Goal: Find specific fact: Find specific page/section

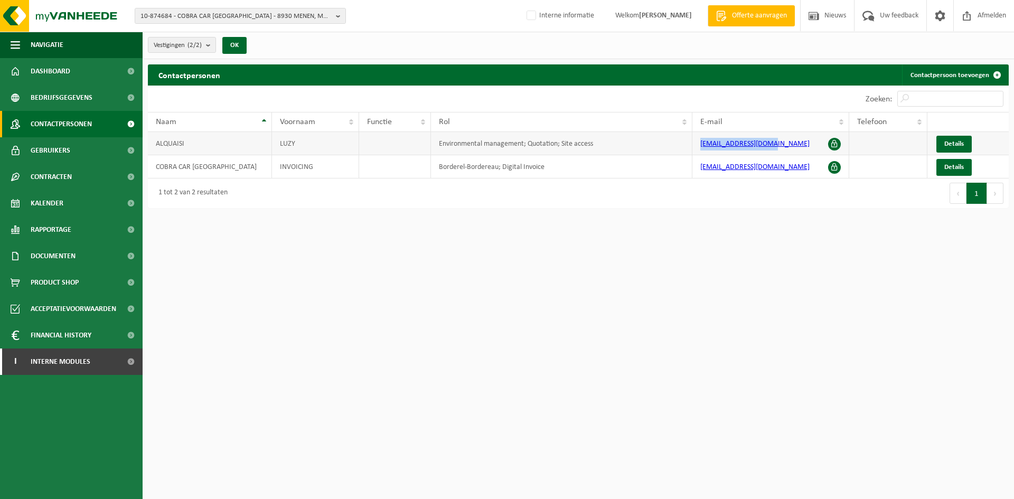
drag, startPoint x: 778, startPoint y: 148, endPoint x: 694, endPoint y: 149, distance: 84.0
click at [694, 149] on td "[EMAIL_ADDRESS][DOMAIN_NAME]" at bounding box center [770, 143] width 157 height 23
copy link "[EMAIL_ADDRESS][DOMAIN_NAME]"
click at [214, 20] on span "10-874684 - COBRA CAR [GEOGRAPHIC_DATA] - 8930 MENEN, MOESKROENSTRAAT 413" at bounding box center [236, 16] width 191 height 16
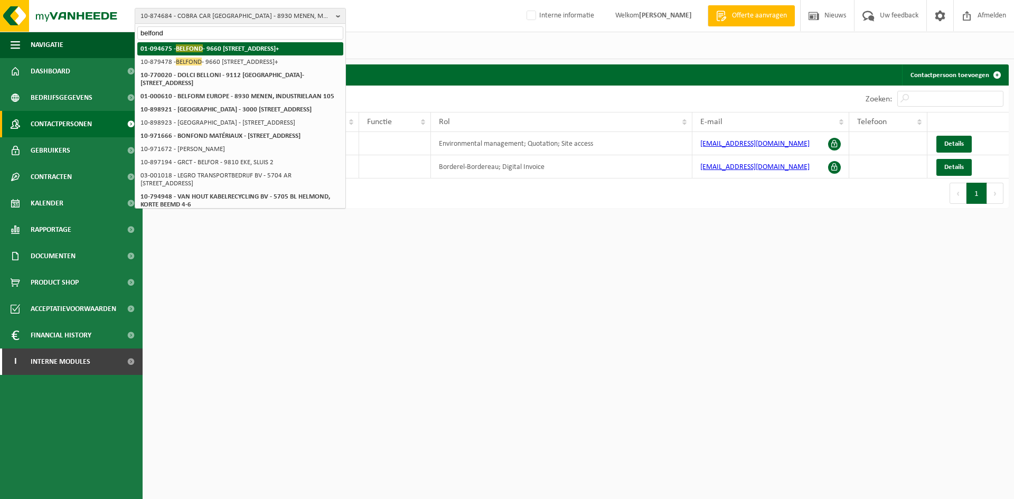
type input "belfond"
click at [261, 46] on strong "01-094675 - [GEOGRAPHIC_DATA] - 9660 [STREET_ADDRESS]+" at bounding box center [210, 48] width 138 height 8
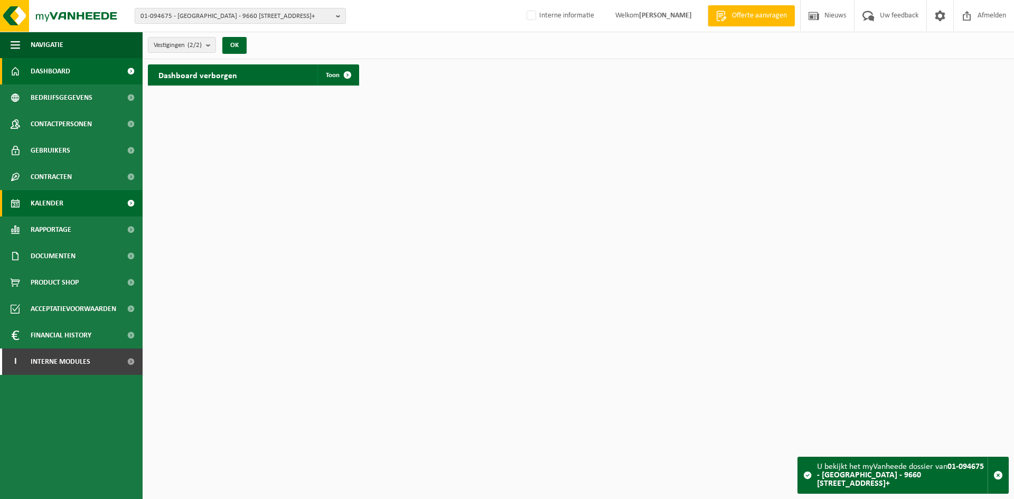
click at [72, 207] on link "Kalender" at bounding box center [71, 203] width 143 height 26
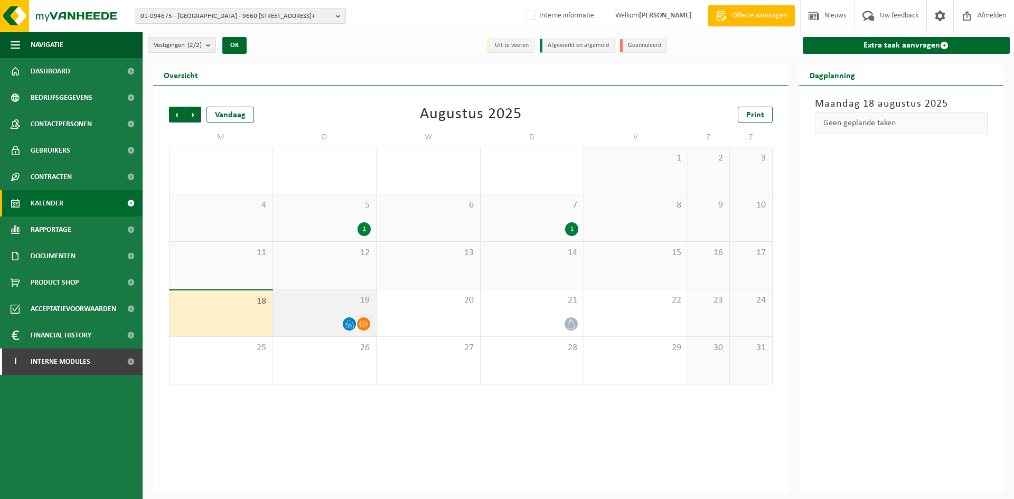
click at [315, 311] on div "19" at bounding box center [325, 312] width 104 height 47
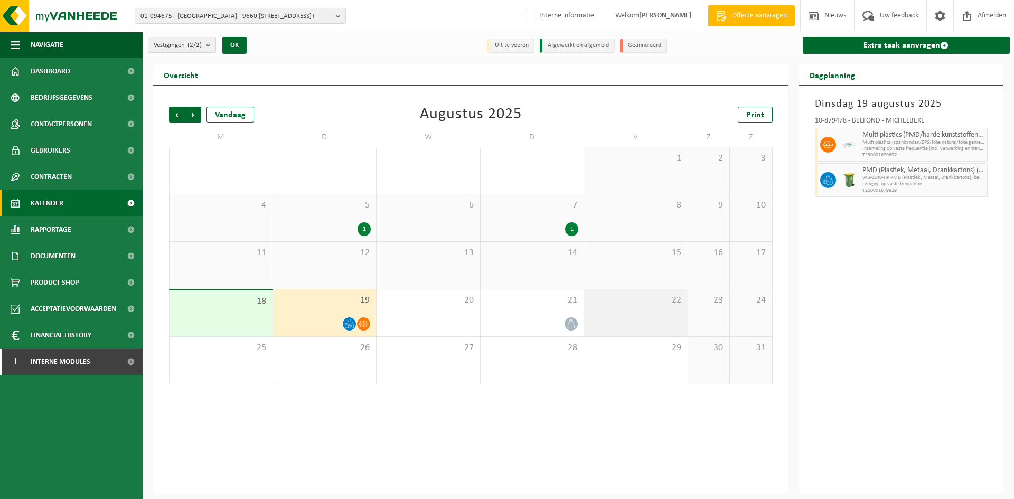
click at [585, 305] on div "22" at bounding box center [636, 312] width 104 height 47
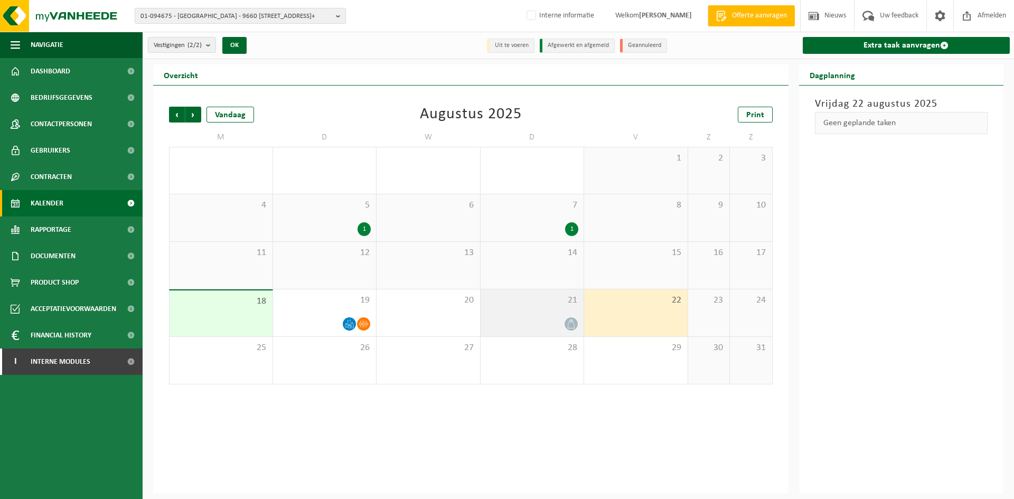
click at [549, 308] on div "21" at bounding box center [533, 312] width 104 height 47
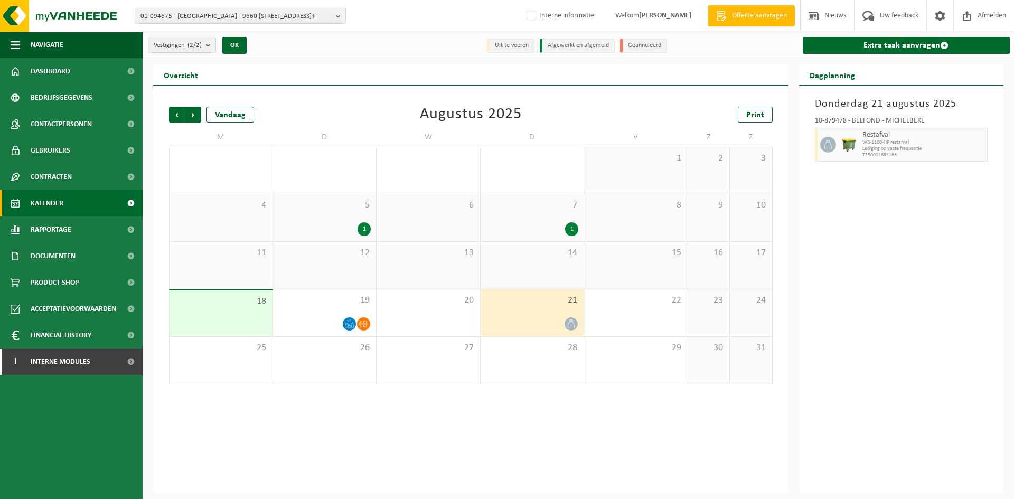
click at [343, 218] on div "5 1" at bounding box center [325, 217] width 104 height 47
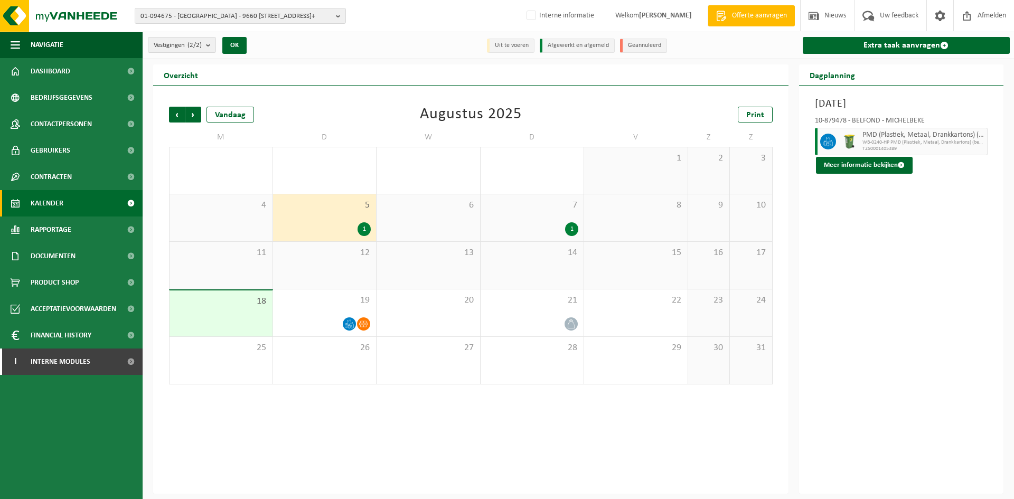
click at [536, 212] on div "7 1" at bounding box center [533, 217] width 104 height 47
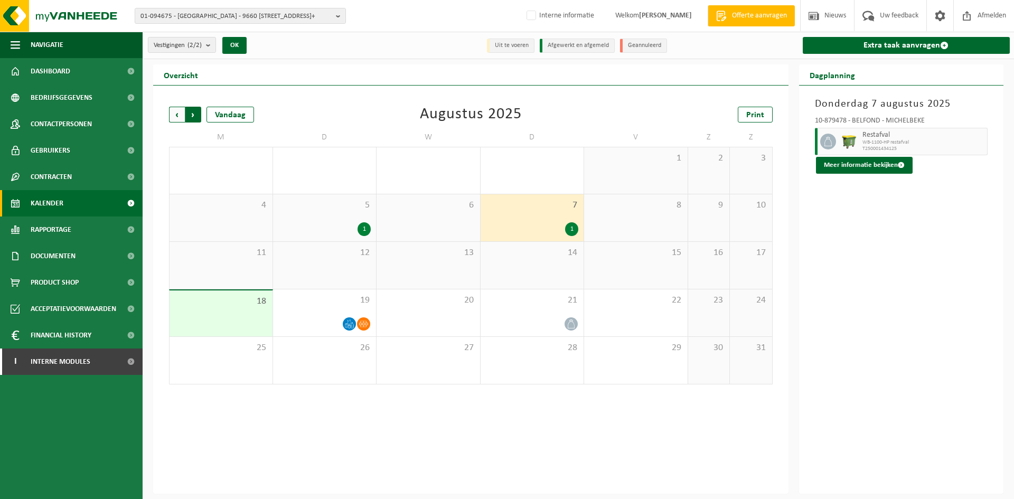
click at [175, 113] on span "Vorige" at bounding box center [177, 115] width 16 height 16
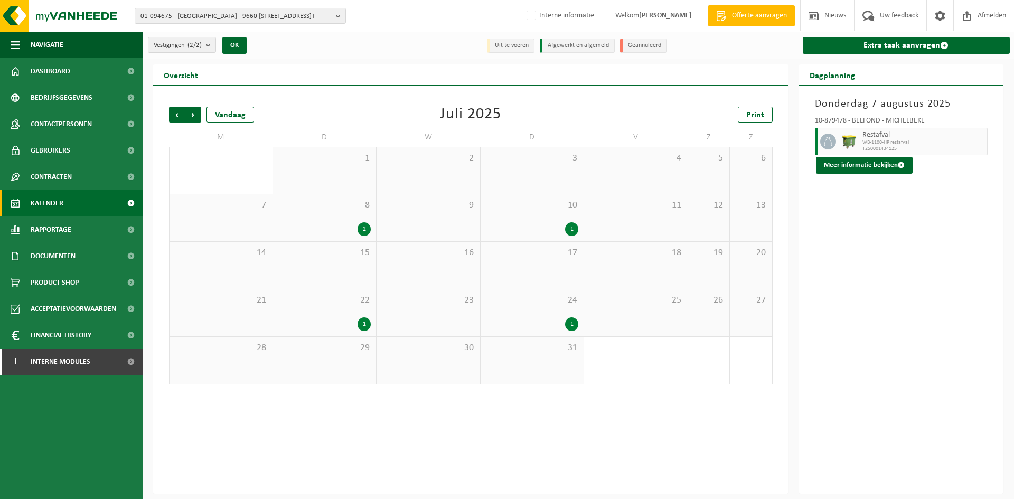
drag, startPoint x: 360, startPoint y: 330, endPoint x: 453, endPoint y: 324, distance: 92.6
click at [361, 329] on div "1" at bounding box center [364, 324] width 13 height 14
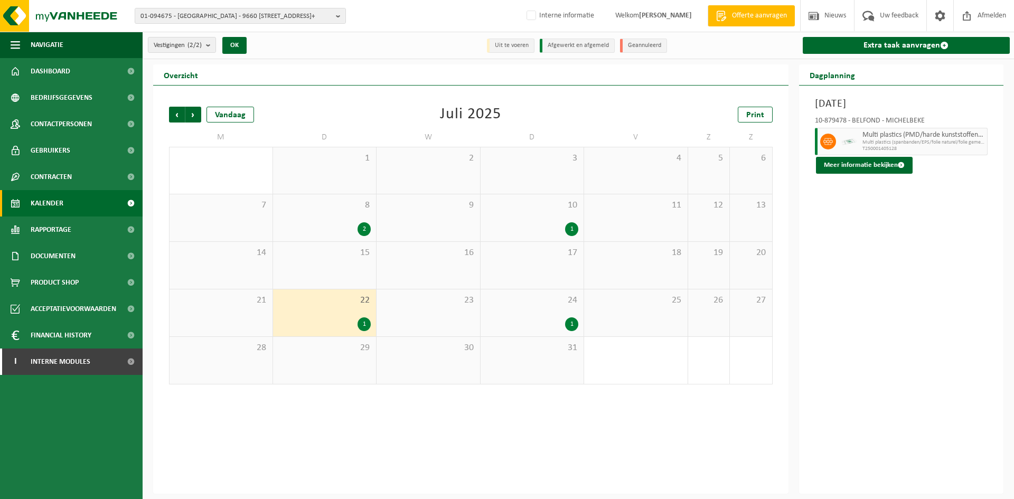
click at [542, 317] on div "1" at bounding box center [532, 324] width 93 height 14
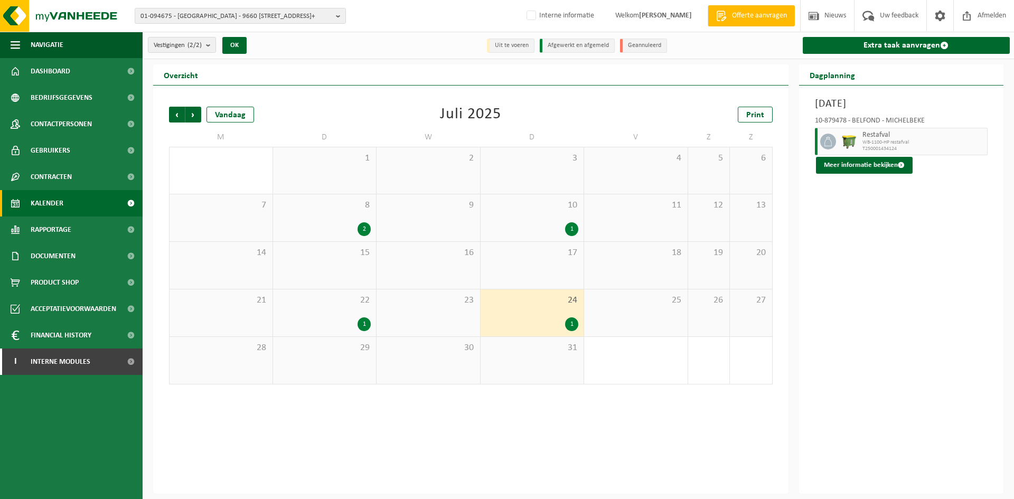
click at [548, 228] on div "1" at bounding box center [532, 229] width 93 height 14
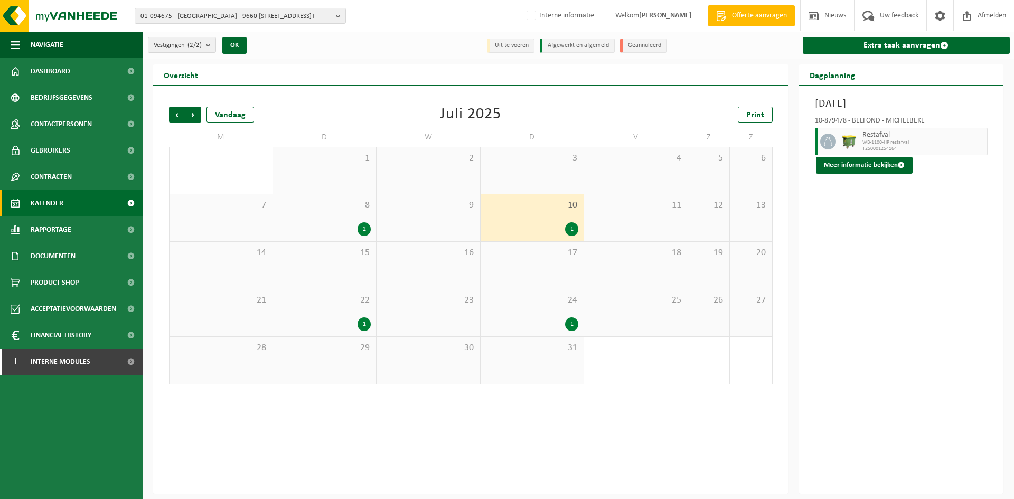
click at [313, 216] on div "8 2" at bounding box center [325, 217] width 104 height 47
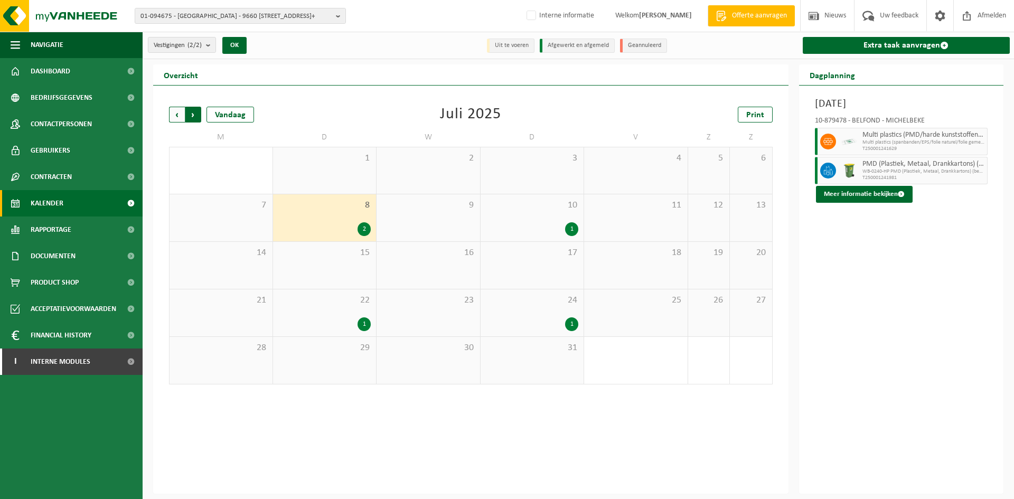
click at [174, 111] on span "Vorige" at bounding box center [177, 115] width 16 height 16
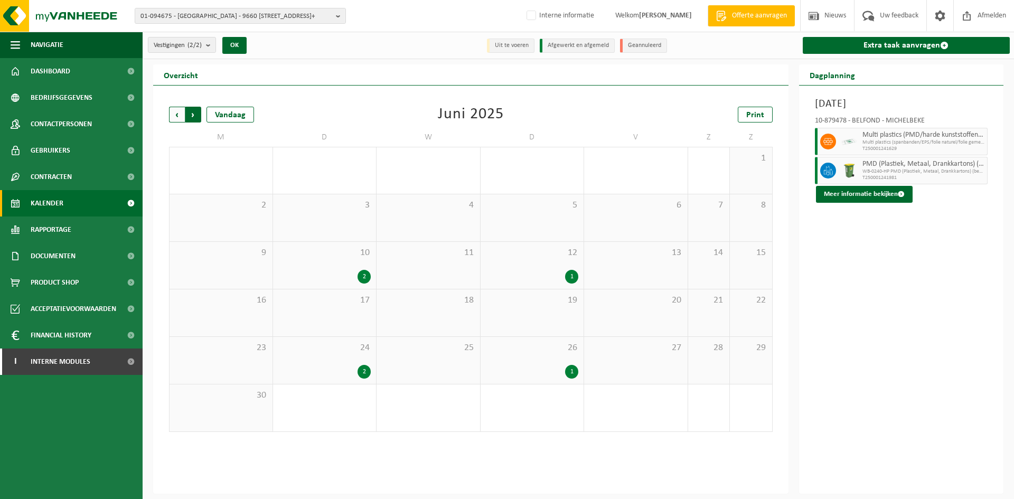
click at [177, 117] on span "Vorige" at bounding box center [177, 115] width 16 height 16
click at [703, 362] on div "31 1" at bounding box center [709, 360] width 42 height 47
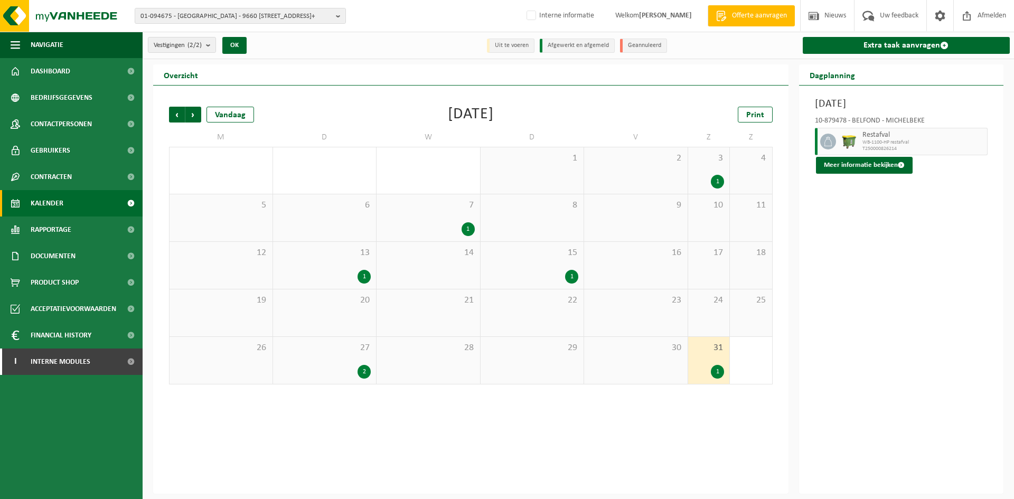
click at [370, 367] on div "2" at bounding box center [324, 372] width 93 height 14
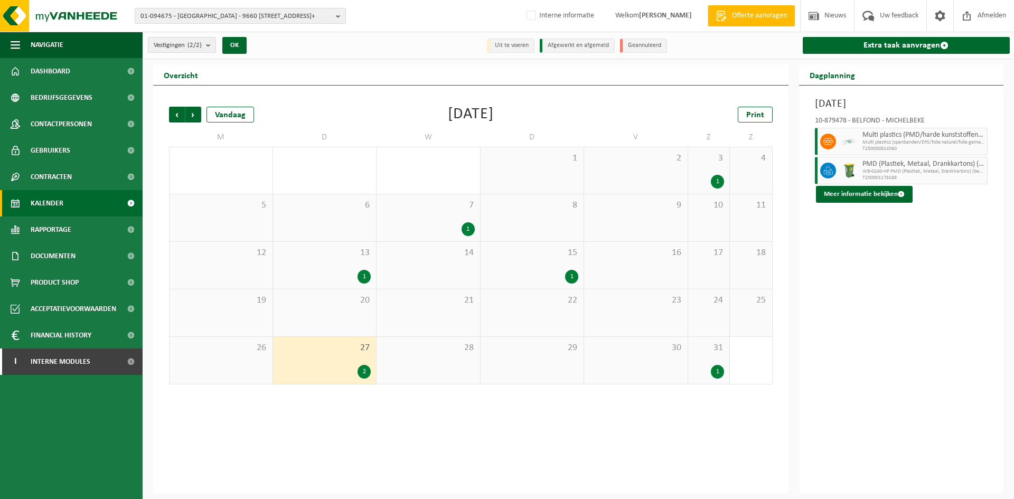
click at [563, 251] on span "15" at bounding box center [532, 253] width 93 height 12
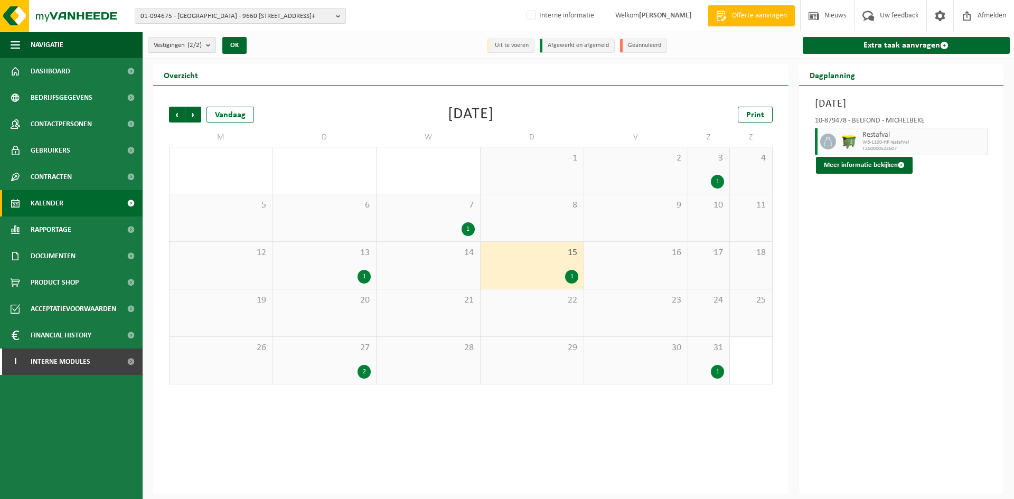
click at [318, 279] on div "1" at bounding box center [324, 277] width 93 height 14
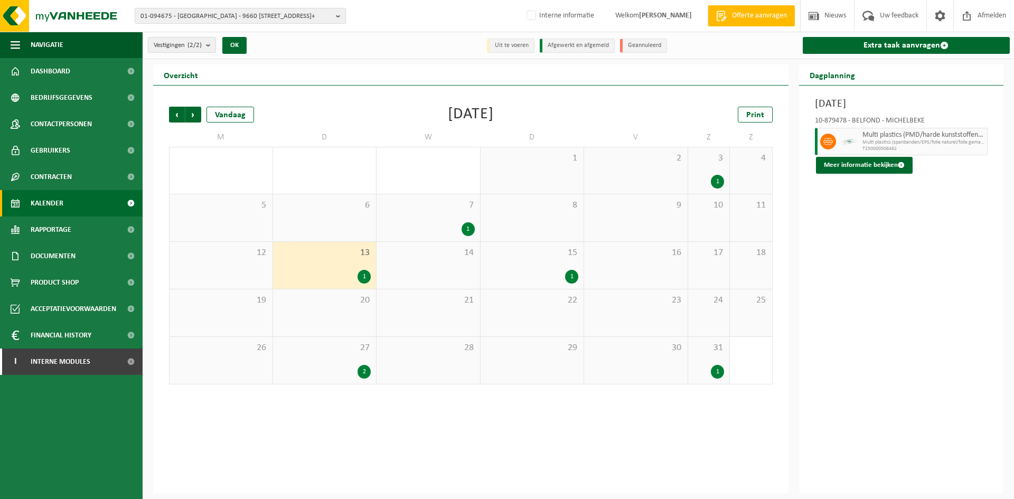
click at [462, 233] on div "1" at bounding box center [428, 229] width 93 height 14
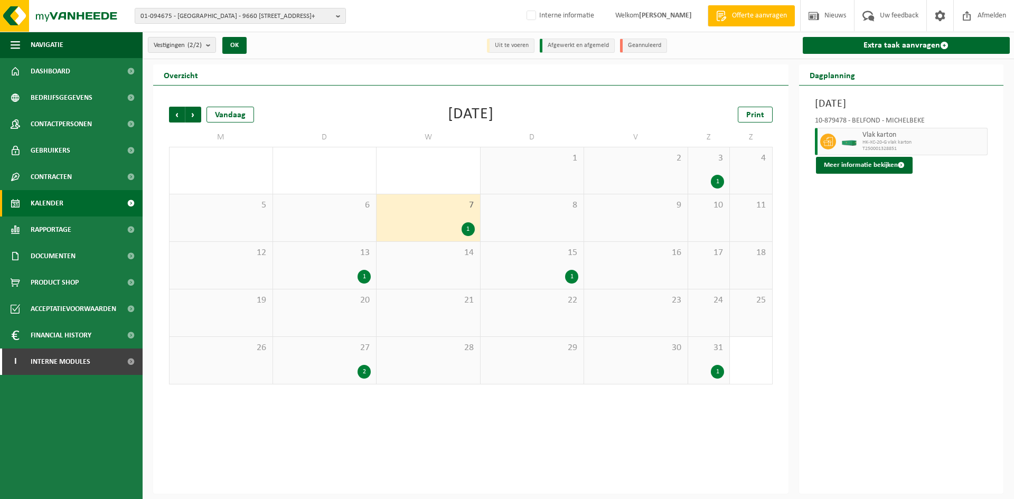
click at [696, 165] on div "3 1" at bounding box center [709, 170] width 42 height 46
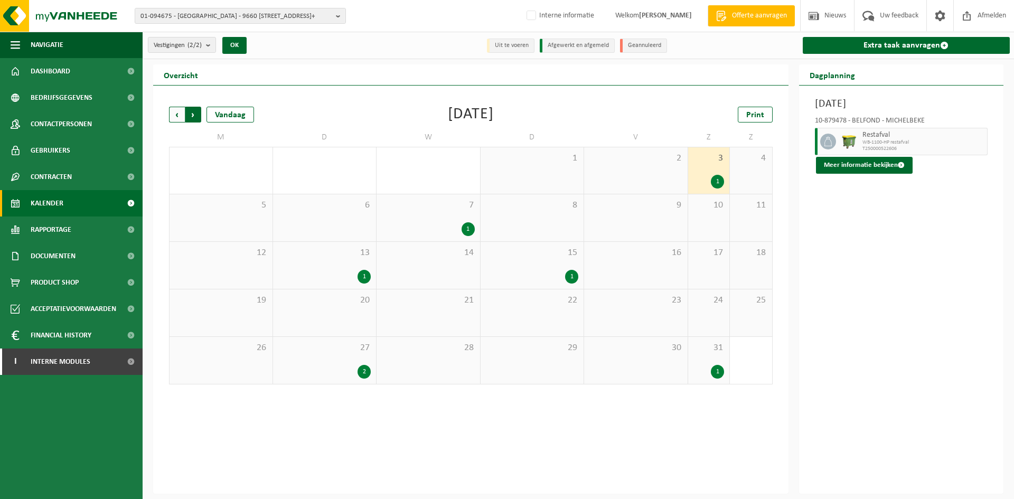
click at [171, 109] on span "Vorige" at bounding box center [177, 115] width 16 height 16
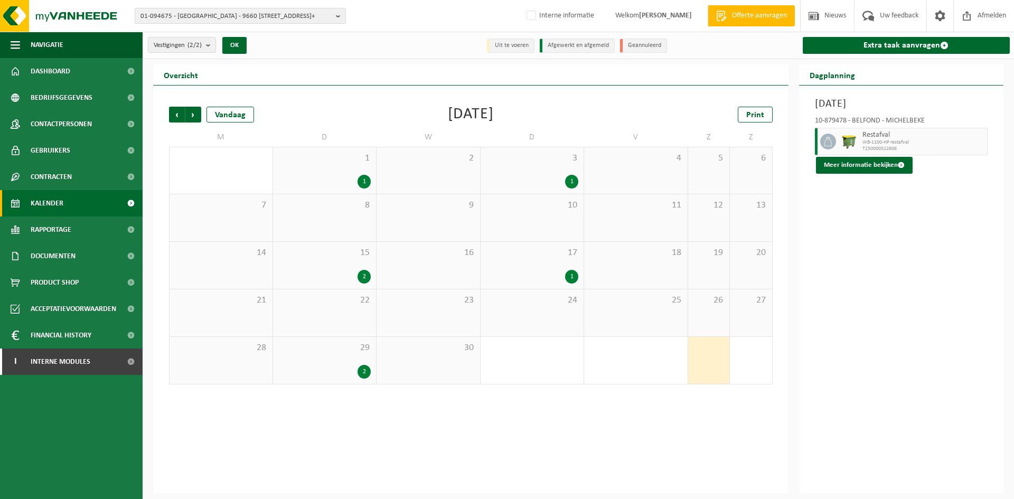
click at [366, 353] on div "29 2" at bounding box center [325, 360] width 104 height 47
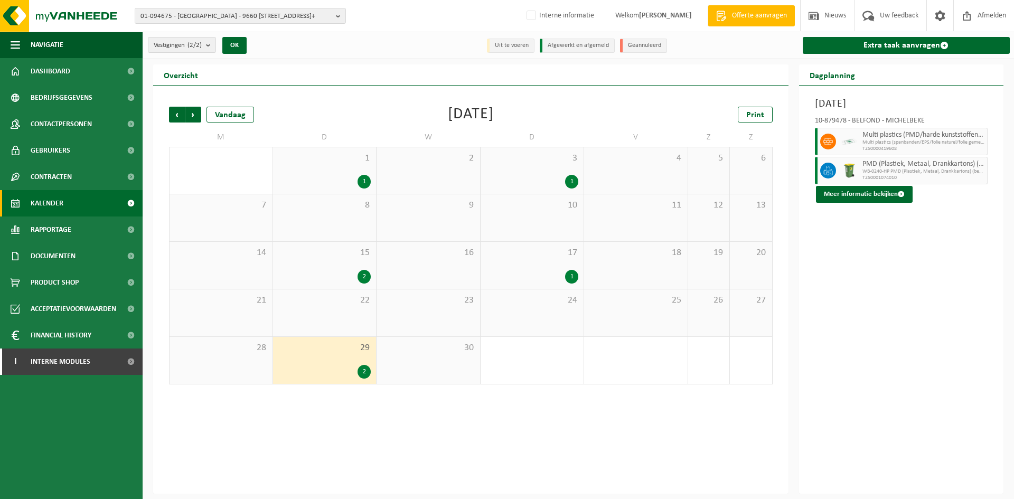
click at [548, 273] on div "1" at bounding box center [532, 277] width 93 height 14
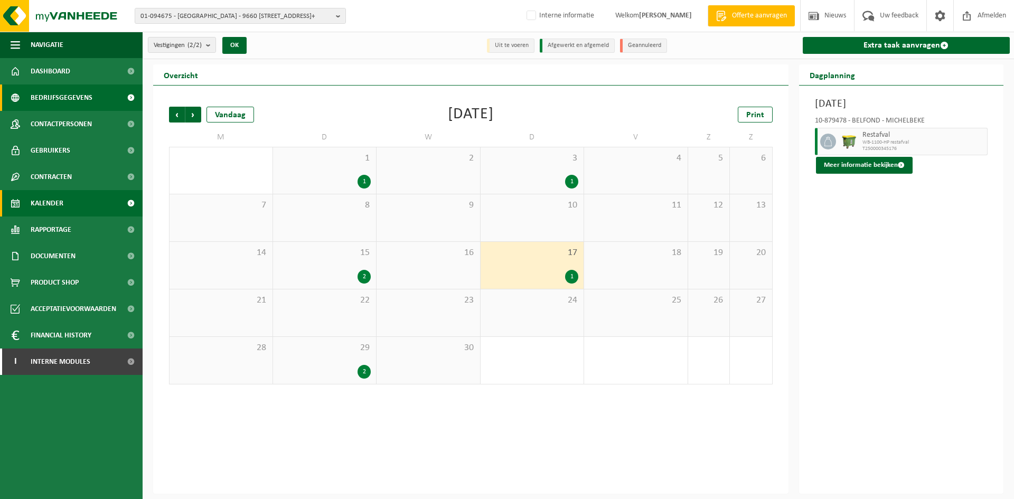
click at [56, 91] on span "Bedrijfsgegevens" at bounding box center [62, 98] width 62 height 26
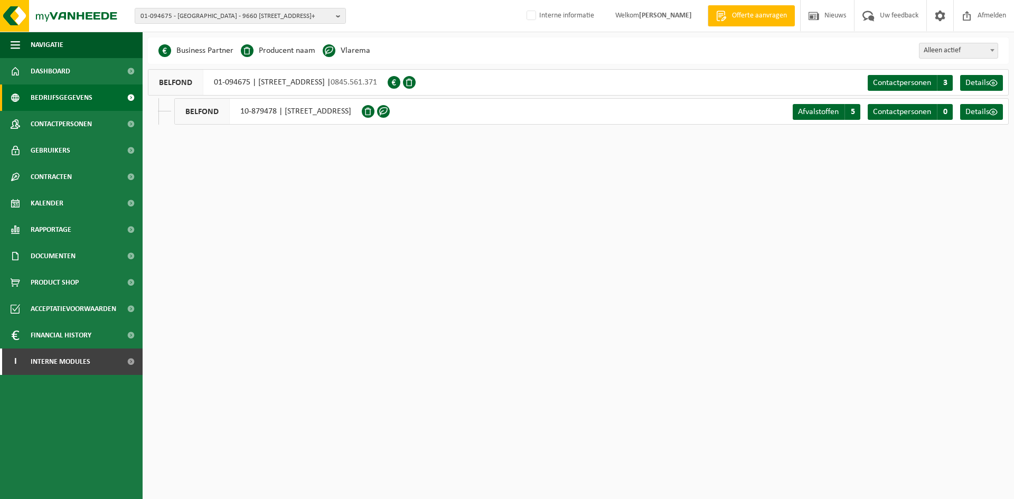
click at [209, 83] on div "BELFOND 01-094675 | [STREET_ADDRESS] | 0845.561.371" at bounding box center [268, 82] width 240 height 26
drag, startPoint x: 200, startPoint y: 88, endPoint x: 251, endPoint y: 90, distance: 51.3
click at [251, 90] on div "BELFOND 01-094675 | [STREET_ADDRESS] | 0845.561.371" at bounding box center [268, 82] width 240 height 26
copy div "01-094675"
